Goal: Task Accomplishment & Management: Use online tool/utility

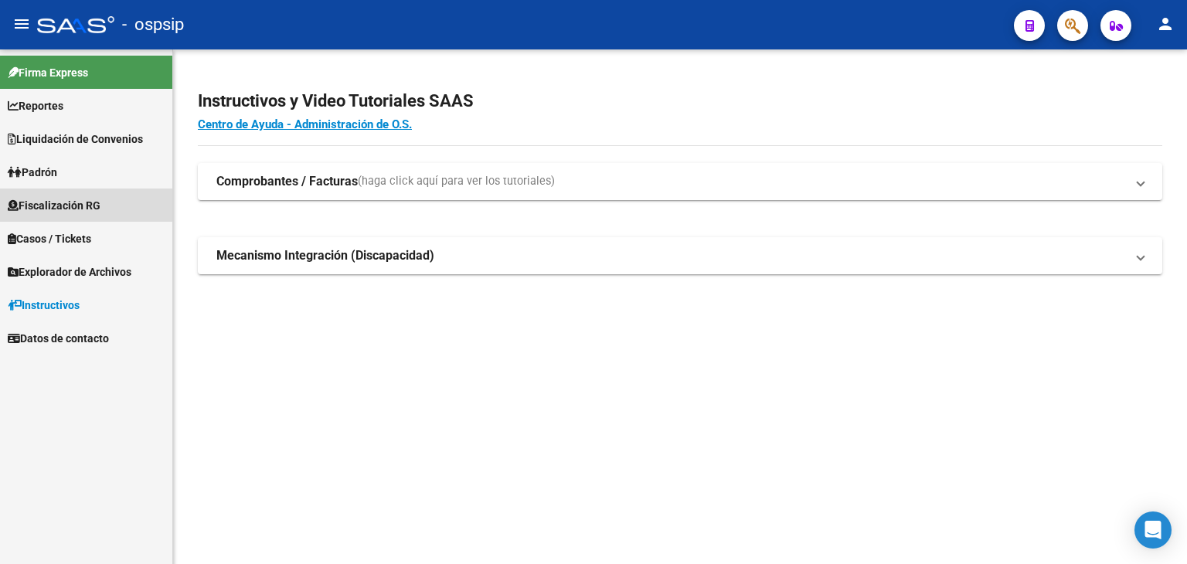
click at [96, 209] on span "Fiscalización RG" at bounding box center [54, 205] width 93 height 17
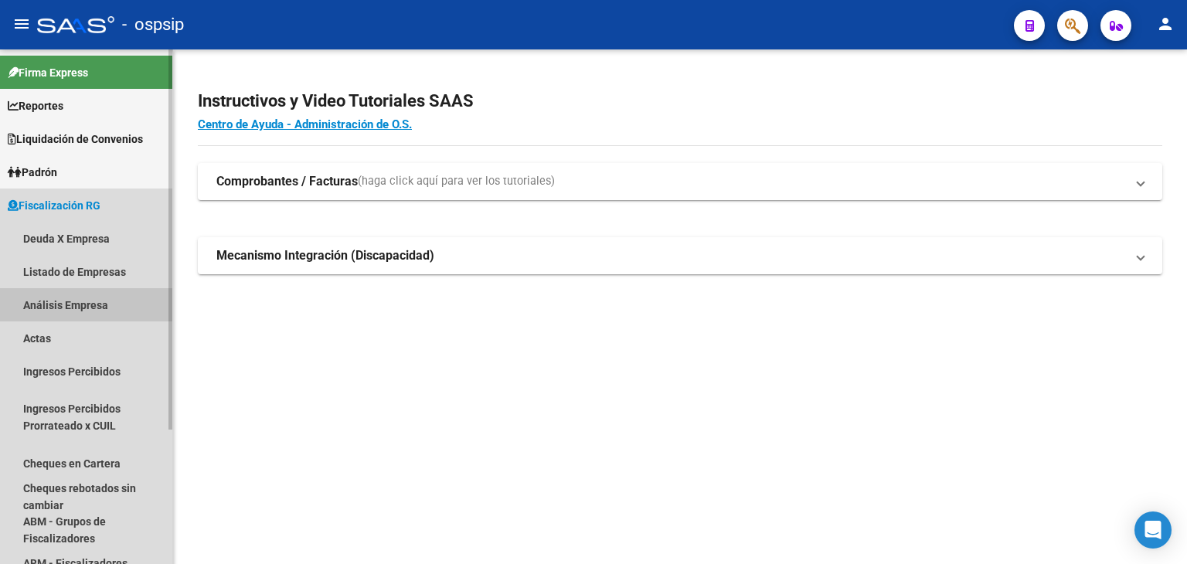
click at [70, 301] on link "Análisis Empresa" at bounding box center [86, 304] width 172 height 33
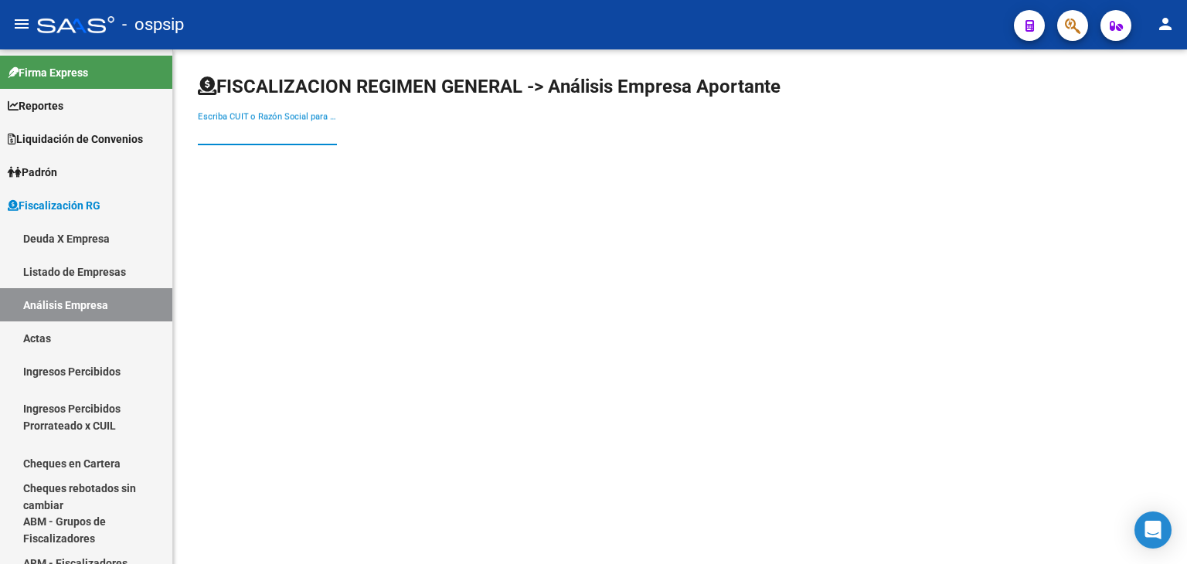
click at [270, 136] on input "Escriba CUIT o Razón Social para buscar" at bounding box center [267, 133] width 139 height 14
type input "[PERSON_NAME]"
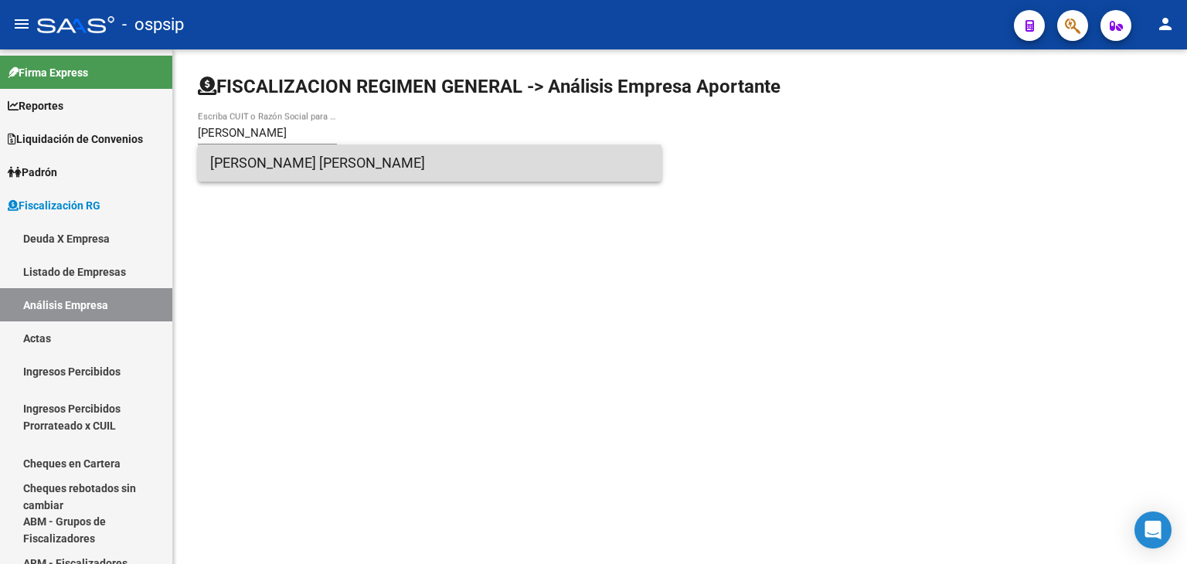
click at [320, 171] on span "[PERSON_NAME] [PERSON_NAME]" at bounding box center [429, 163] width 439 height 37
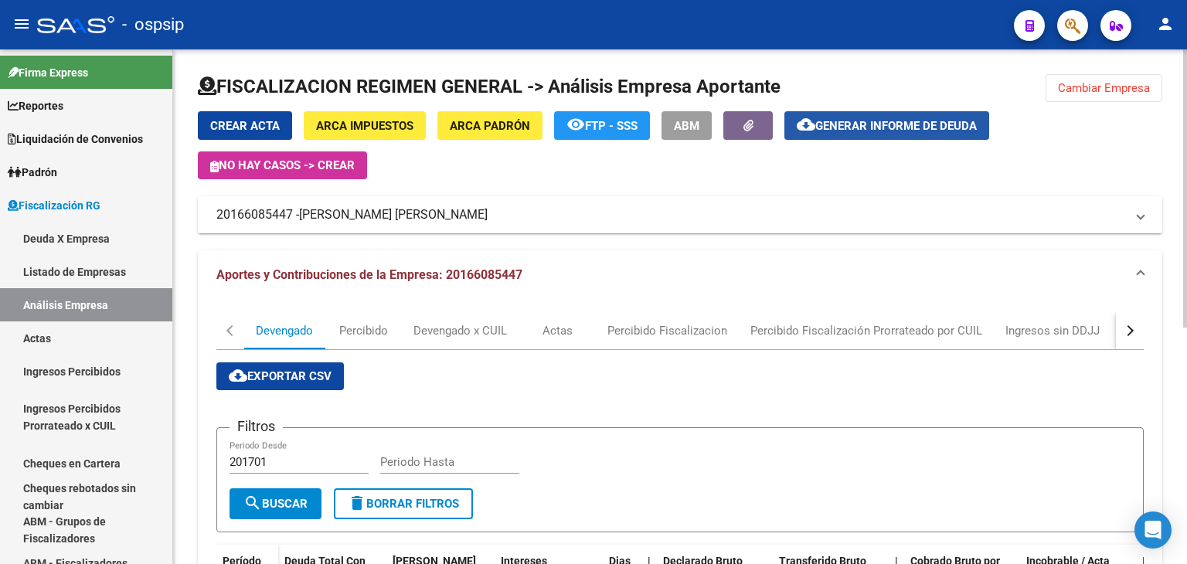
click at [899, 121] on span "Generar informe de deuda" at bounding box center [896, 126] width 162 height 14
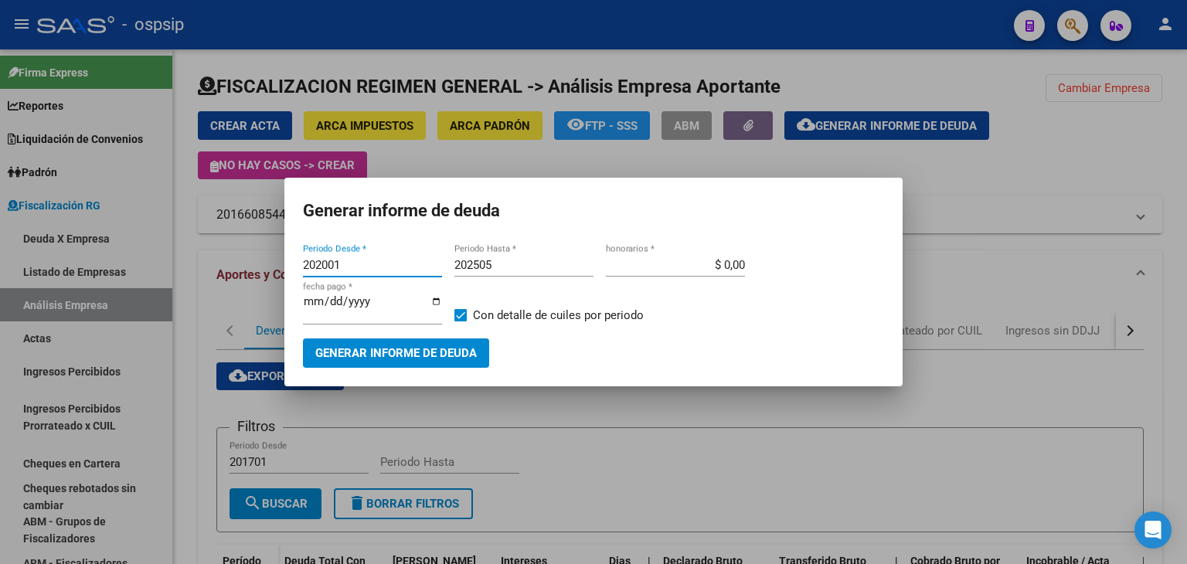
type input "202001"
click at [463, 312] on span at bounding box center [460, 315] width 12 height 12
click at [461, 321] on input "Con detalle de cuiles por periodo" at bounding box center [460, 321] width 1 height 1
checkbox input "false"
click at [441, 349] on span "Generar informe de deuda" at bounding box center [396, 354] width 162 height 14
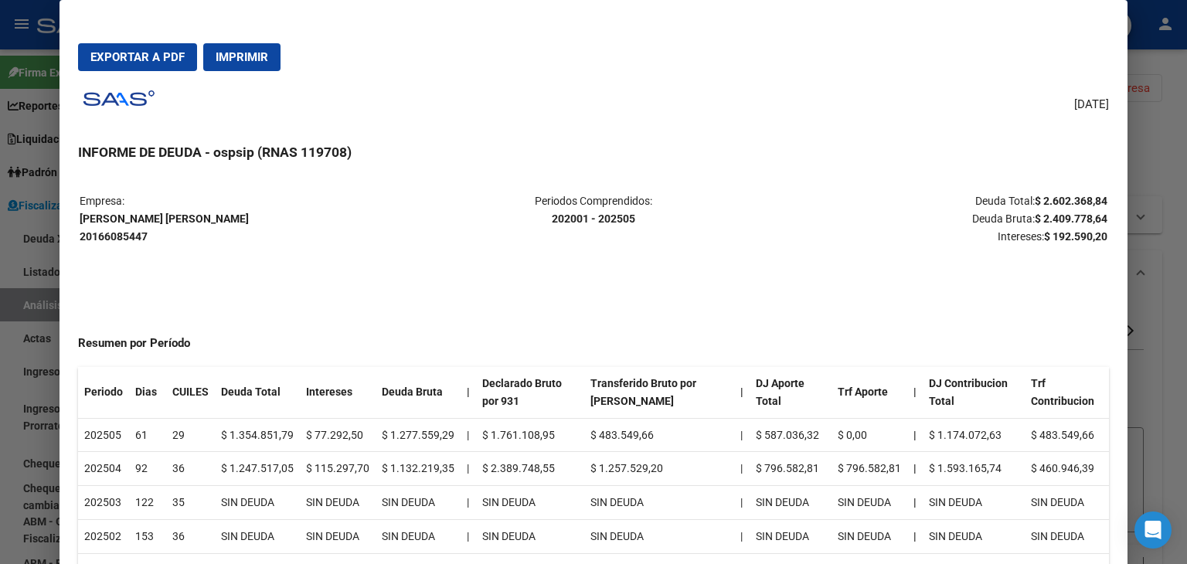
click at [1155, 138] on div at bounding box center [593, 282] width 1187 height 564
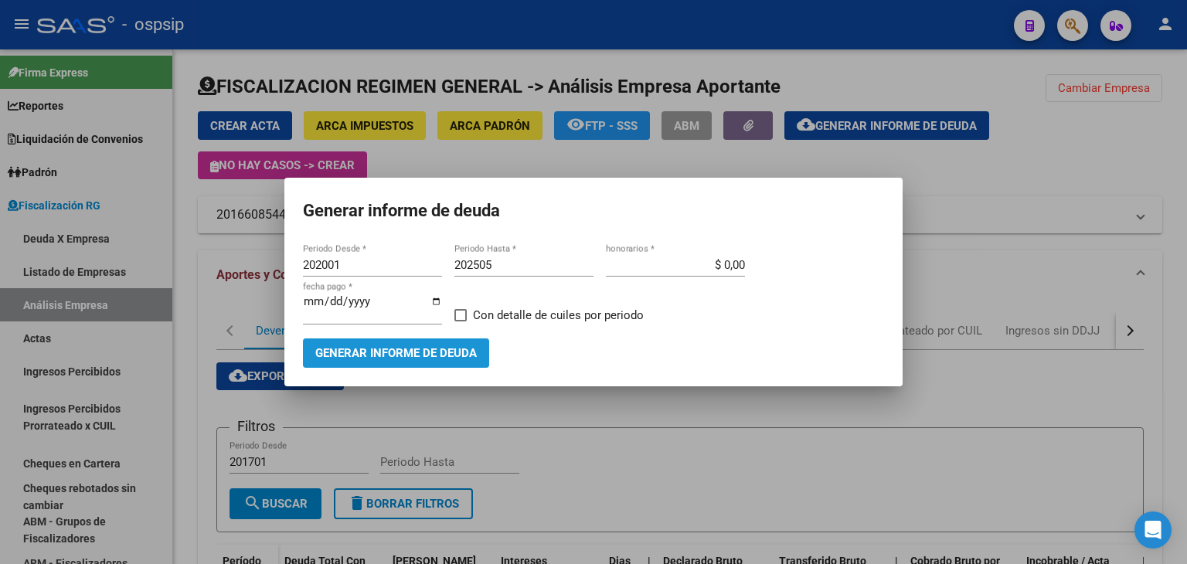
click at [451, 353] on span "Generar informe de deuda" at bounding box center [396, 354] width 162 height 14
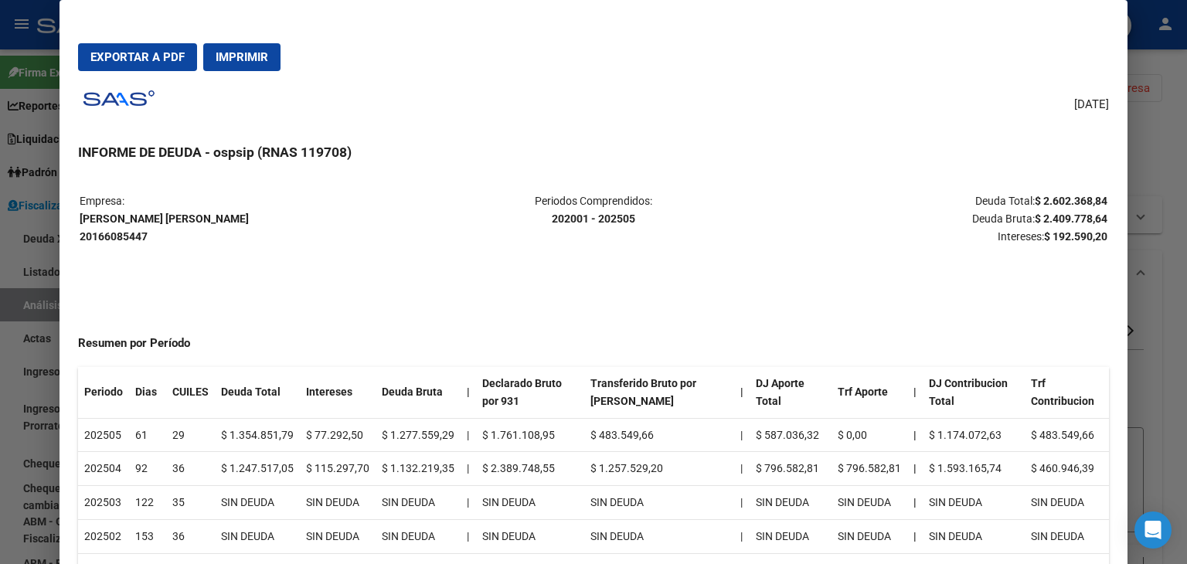
click at [1165, 149] on div at bounding box center [593, 282] width 1187 height 564
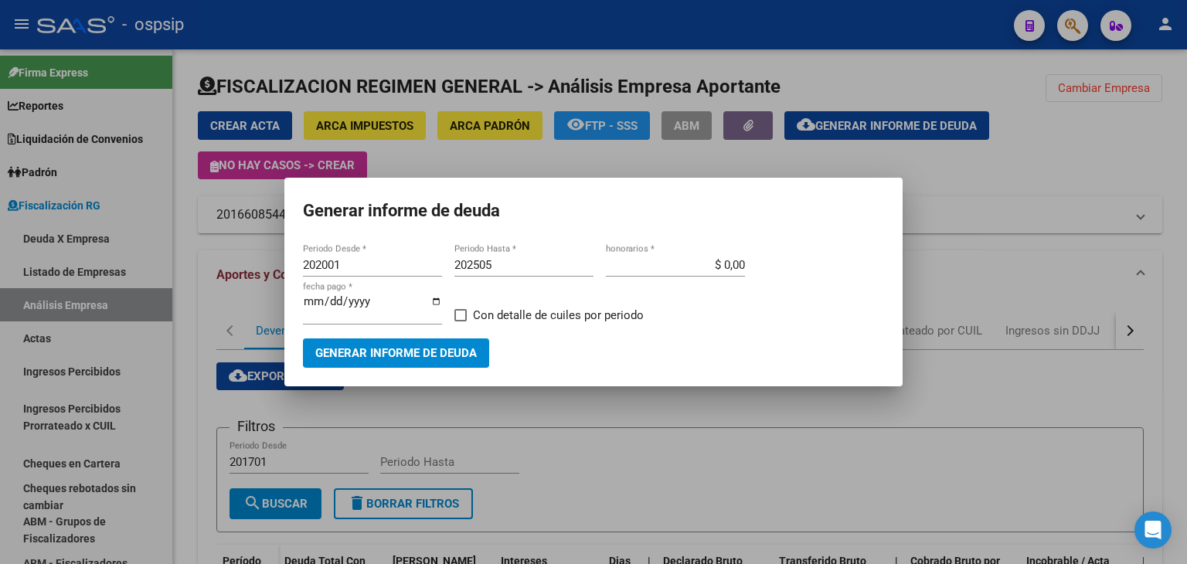
click at [936, 176] on div at bounding box center [593, 282] width 1187 height 564
